Goal: Find specific page/section: Locate a particular part of the current website

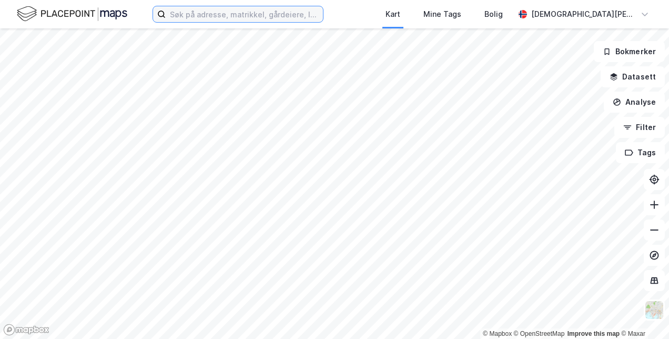
click at [284, 16] on input at bounding box center [244, 14] width 157 height 16
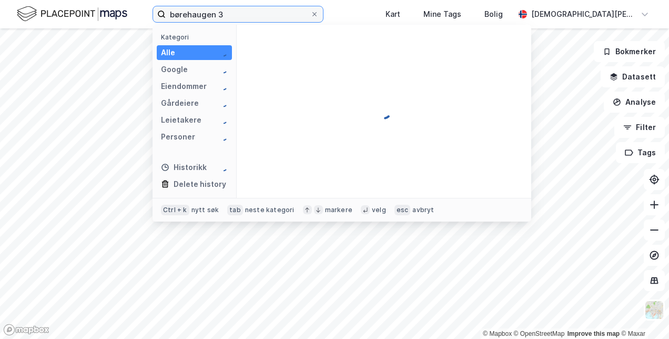
type input "børehaugen 3"
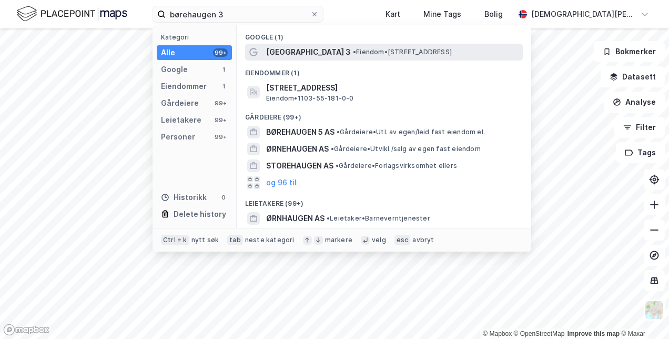
click at [295, 53] on span "[GEOGRAPHIC_DATA] 3" at bounding box center [308, 52] width 85 height 13
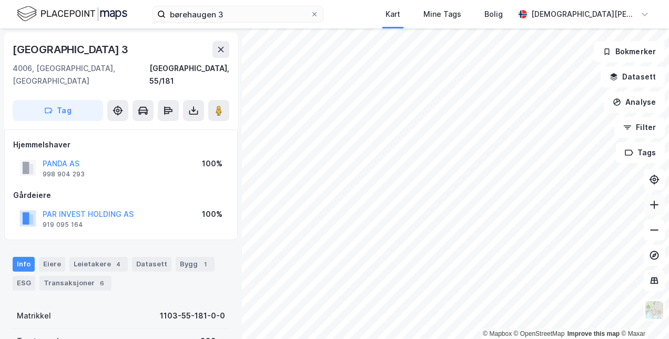
click at [653, 205] on icon at bounding box center [654, 204] width 11 height 11
click at [658, 233] on icon at bounding box center [654, 230] width 11 height 11
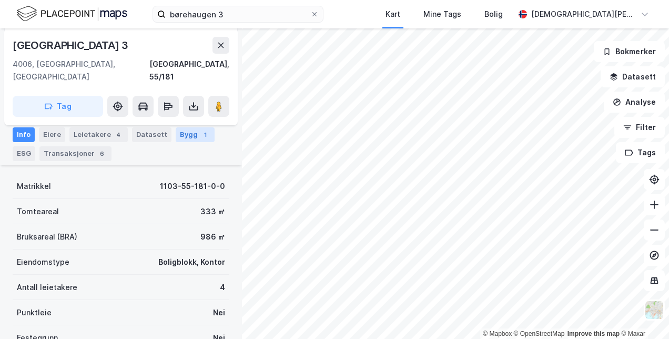
scroll to position [129, 0]
